Goal: Navigation & Orientation: Find specific page/section

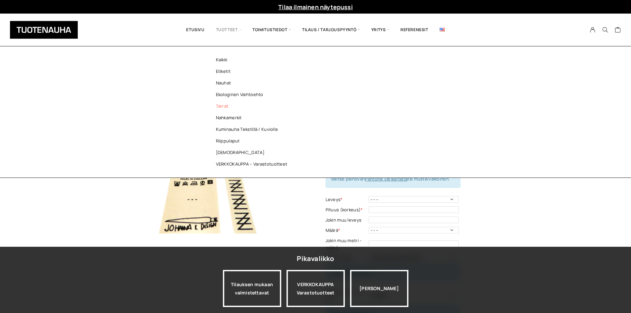
click at [229, 107] on link "Tarrat" at bounding box center [253, 106] width 96 height 12
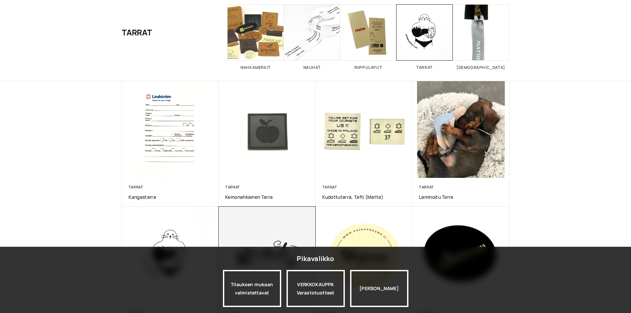
scroll to position [132, 0]
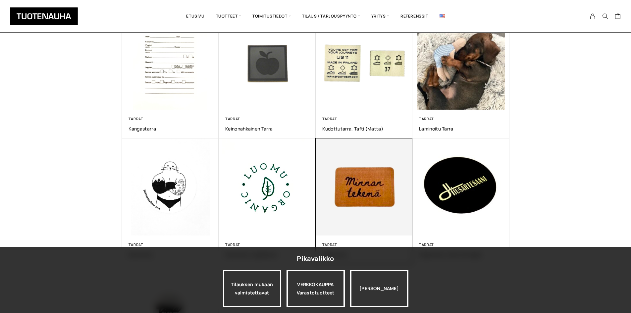
click at [345, 184] on img at bounding box center [364, 187] width 102 height 102
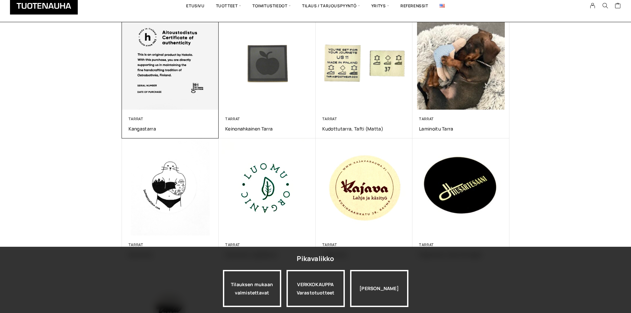
scroll to position [132, 0]
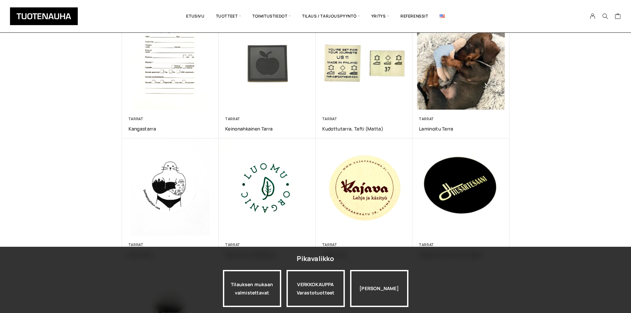
click at [617, 86] on div "Näytetään kaikki 9 tulosta Lajittelu: ostetuin ensin Järjestä uusimman mukaan L…" at bounding box center [315, 162] width 631 height 496
click at [623, 110] on div "Näytetään kaikki 9 tulosta Lajittelu: ostetuin ensin Järjestä uusimman mukaan L…" at bounding box center [315, 162] width 631 height 496
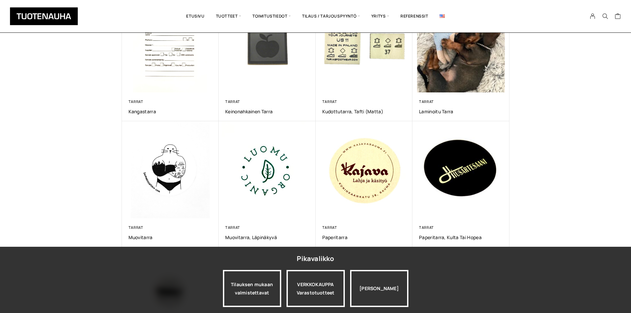
scroll to position [166, 0]
